Goal: Check status

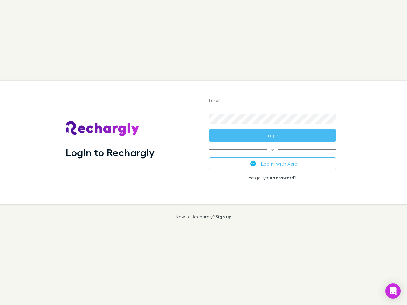
click at [203, 153] on div "Login to Rechargly" at bounding box center [132, 142] width 143 height 123
click at [272, 101] on input "Email" at bounding box center [272, 101] width 127 height 10
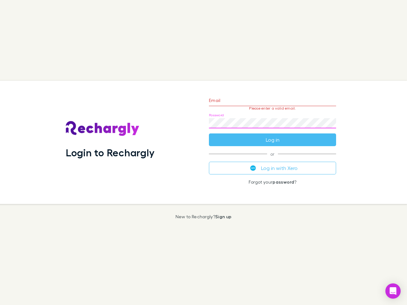
click at [272, 135] on form "Email Please enter a valid email. Password Log in" at bounding box center [272, 118] width 127 height 55
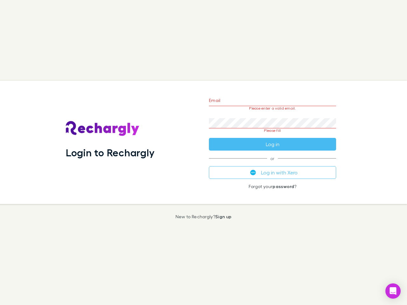
click at [272, 164] on div "Email Please enter a valid email. Password Please fill Log in or Log in with Xe…" at bounding box center [272, 142] width 137 height 123
click at [393, 291] on icon "Open Intercom Messenger" at bounding box center [393, 291] width 7 height 8
